Goal: Transaction & Acquisition: Book appointment/travel/reservation

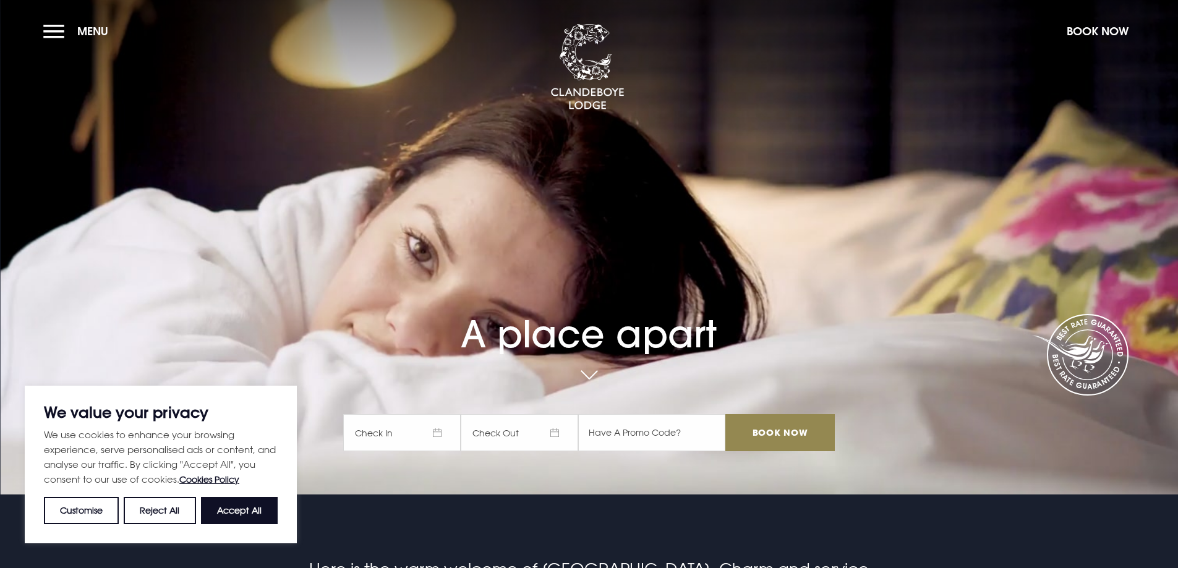
click at [428, 425] on span "Check In" at bounding box center [401, 432] width 117 height 37
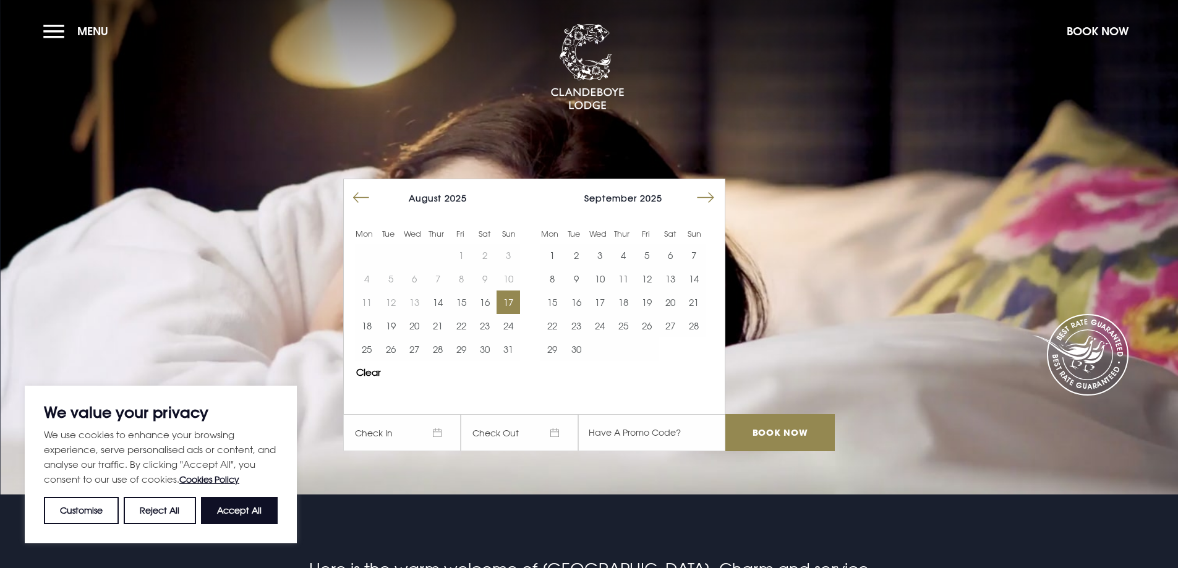
click at [518, 294] on button "17" at bounding box center [508, 302] width 23 height 23
click at [399, 322] on button "19" at bounding box center [389, 325] width 23 height 23
click at [796, 432] on input "Book Now" at bounding box center [779, 432] width 109 height 37
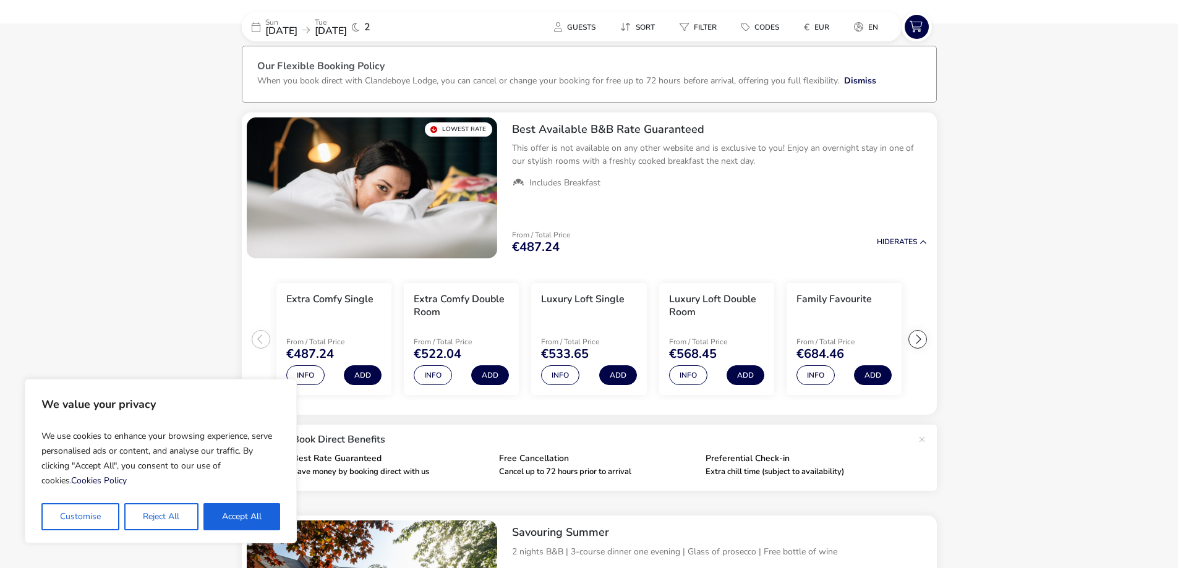
scroll to position [33, 0]
